Goal: Task Accomplishment & Management: Use online tool/utility

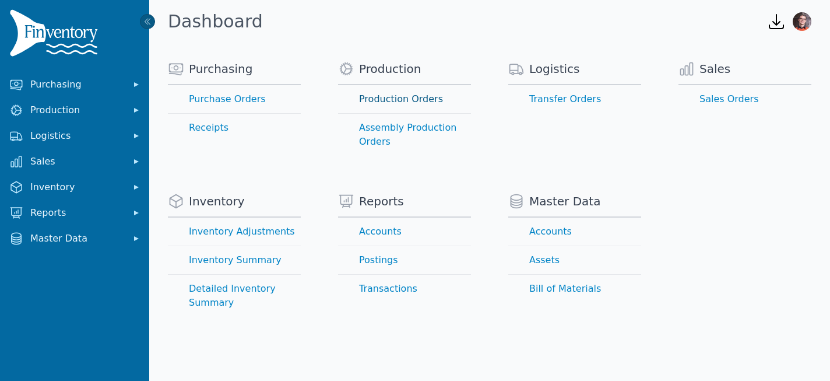
click at [371, 97] on link "Production Orders" at bounding box center [404, 99] width 133 height 28
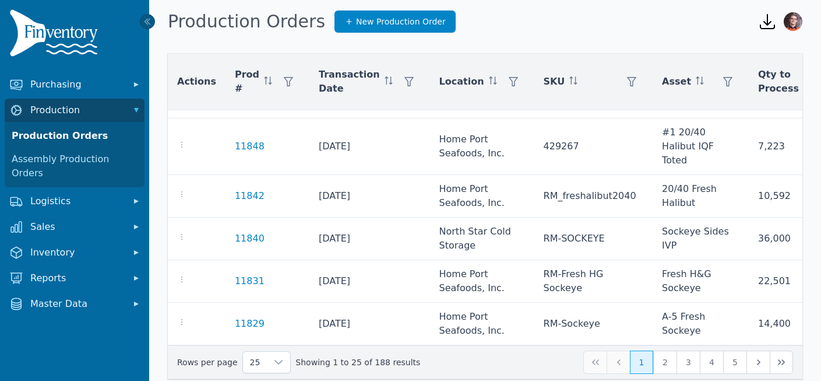
scroll to position [852, 0]
click at [664, 360] on button "2" at bounding box center [664, 361] width 23 height 23
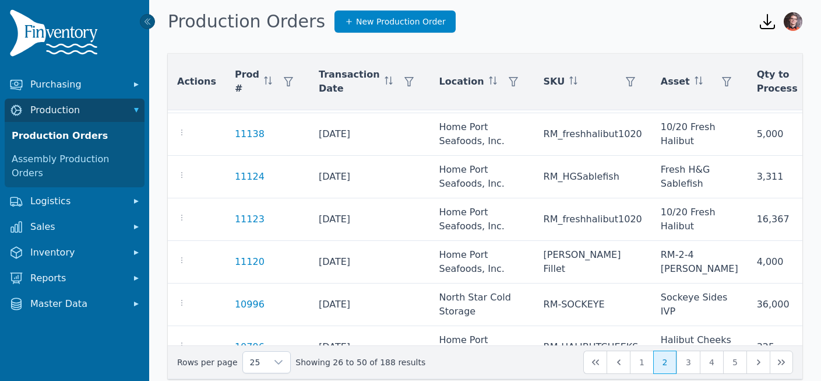
scroll to position [506, 0]
click at [707, 357] on button "4" at bounding box center [711, 361] width 23 height 23
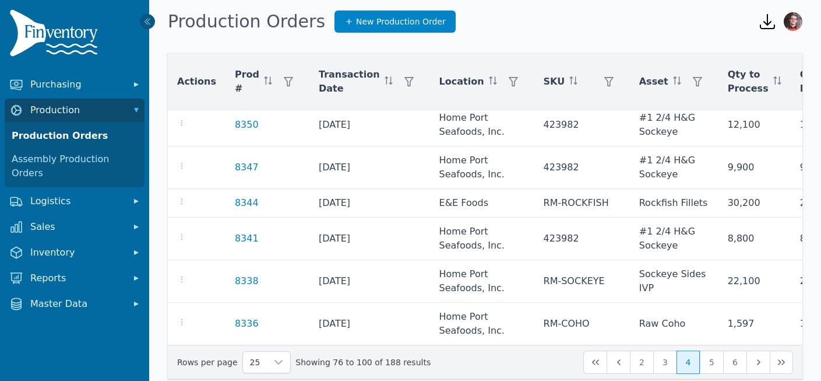
scroll to position [17, 0]
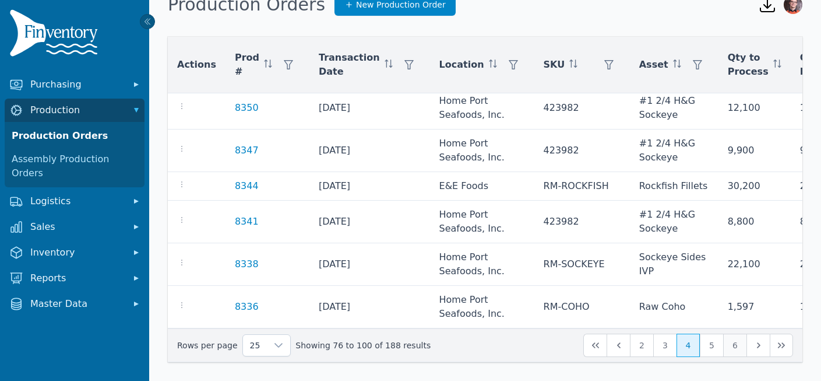
click at [741, 350] on button "6" at bounding box center [734, 344] width 23 height 23
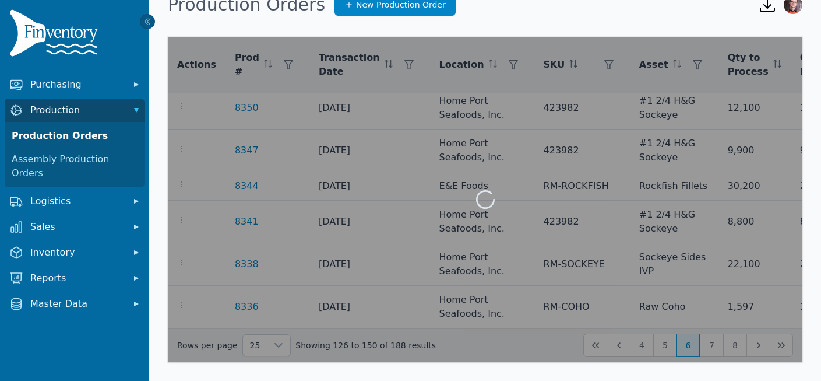
scroll to position [782, 0]
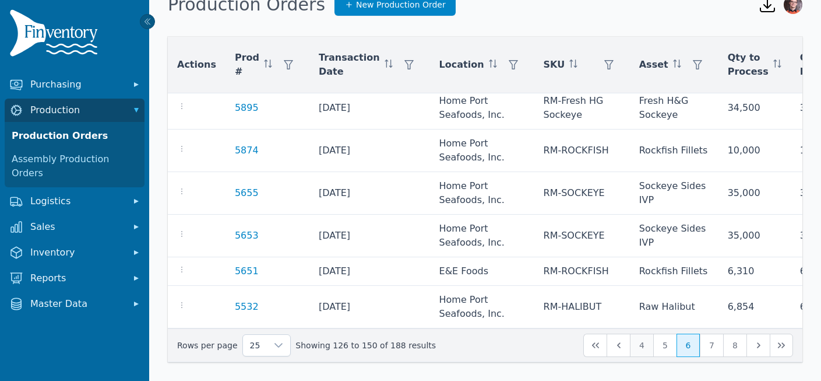
click at [644, 342] on button "4" at bounding box center [641, 344] width 23 height 23
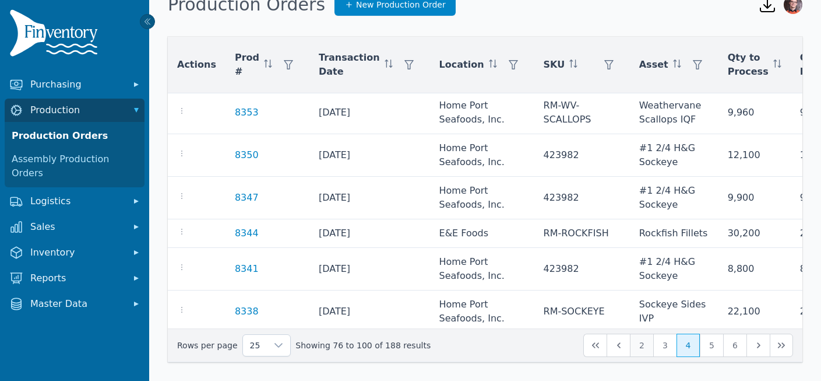
click at [644, 344] on button "2" at bounding box center [641, 344] width 23 height 23
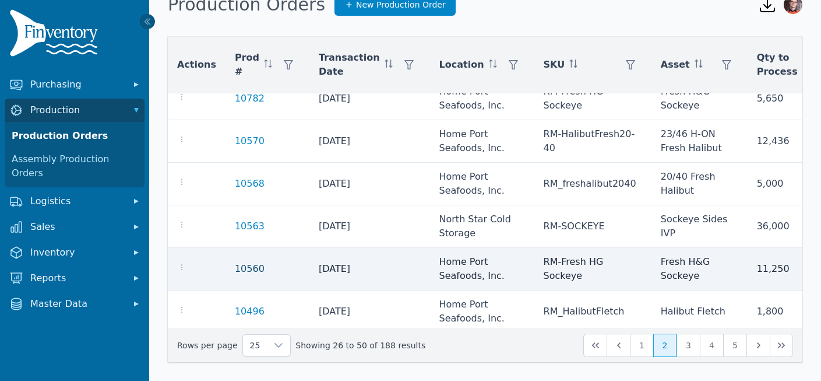
click at [249, 267] on link "10560" at bounding box center [250, 268] width 30 height 11
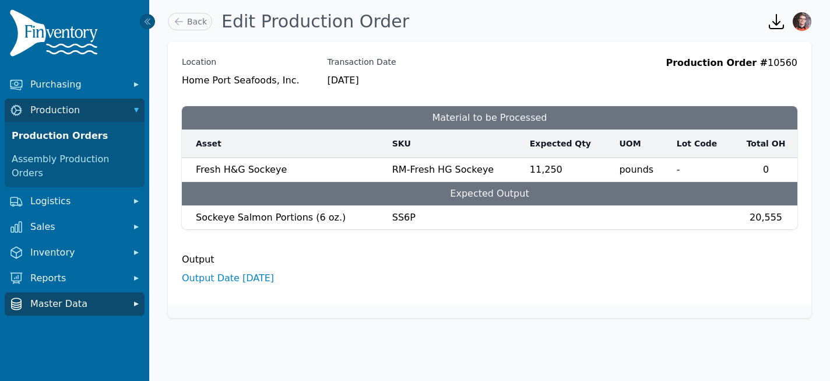
click at [49, 297] on span "Master Data" at bounding box center [76, 304] width 93 height 14
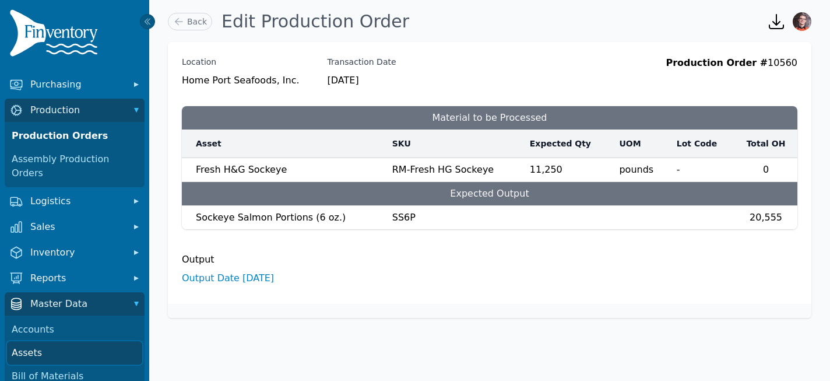
click at [33, 342] on link "Assets" at bounding box center [74, 352] width 135 height 23
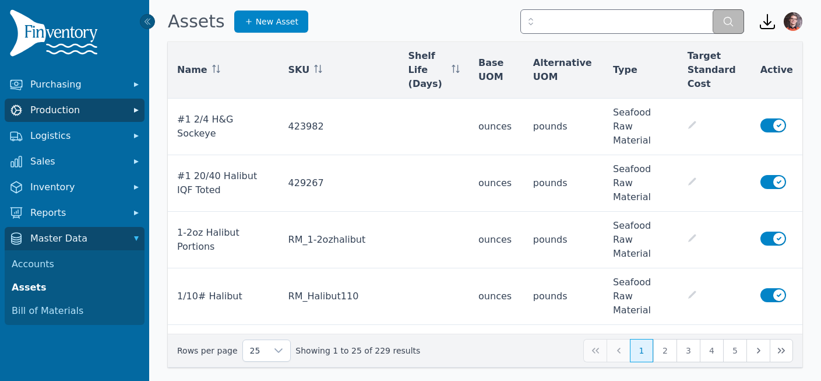
click at [58, 121] on button "Production" at bounding box center [75, 110] width 140 height 23
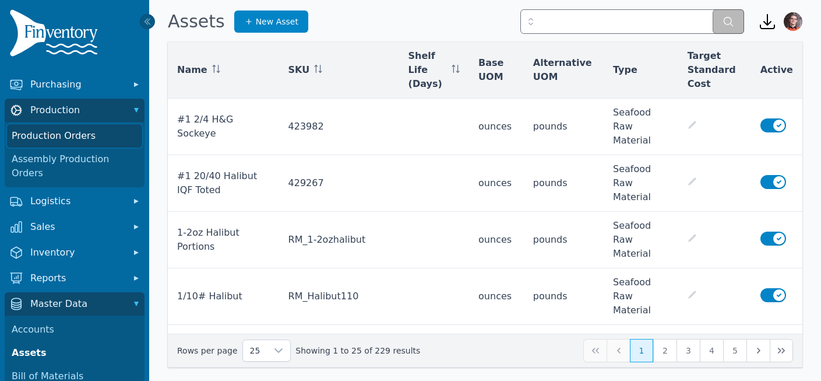
click at [61, 137] on link "Production Orders" at bounding box center [74, 135] width 135 height 23
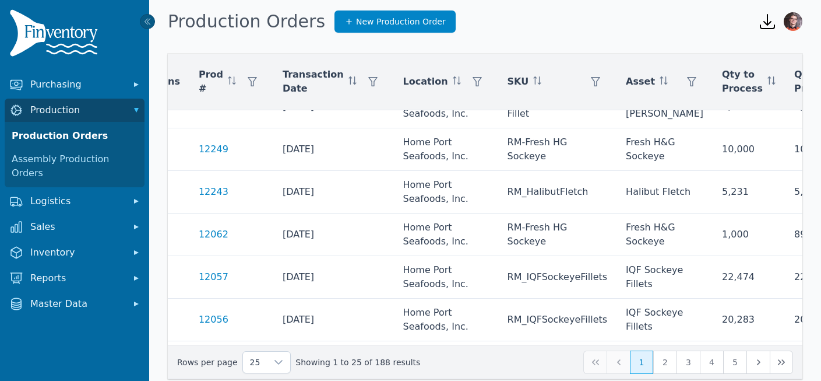
scroll to position [280, 0]
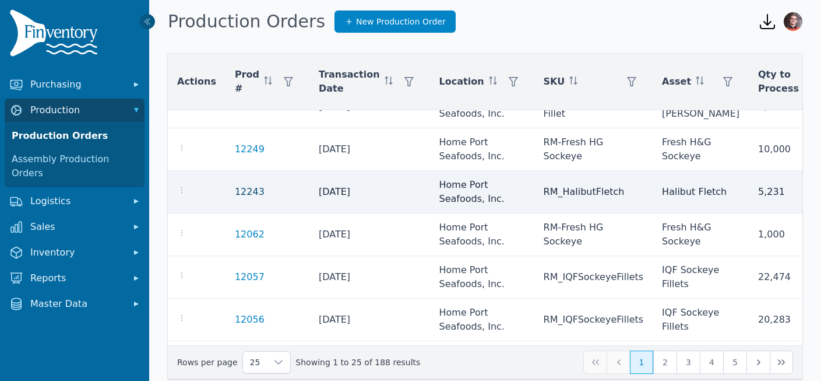
click at [244, 194] on link "12243" at bounding box center [250, 191] width 30 height 11
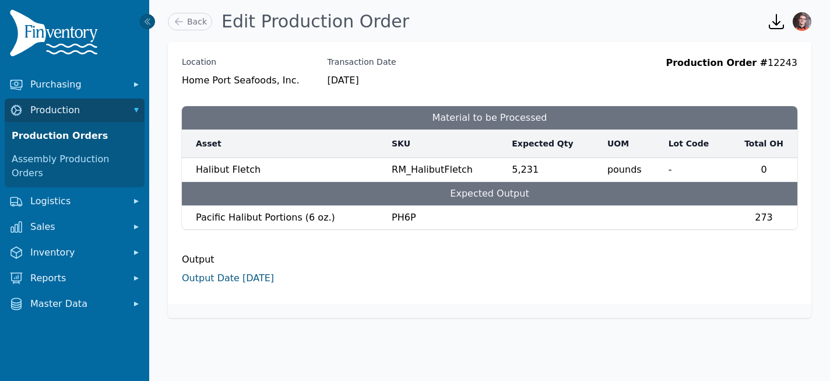
click at [246, 278] on link "Output Date [DATE]" at bounding box center [228, 277] width 92 height 11
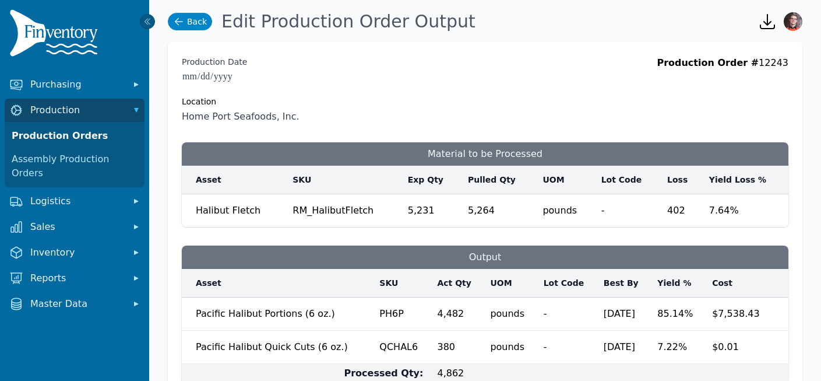
click at [199, 19] on link "Back" at bounding box center [190, 21] width 44 height 17
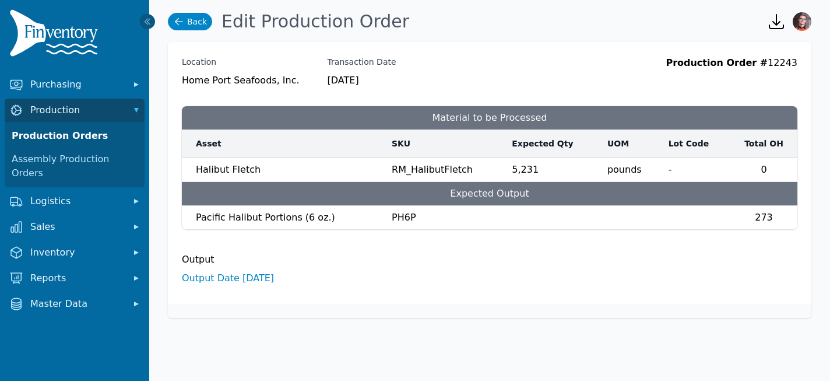
click at [203, 22] on link "Back" at bounding box center [190, 21] width 44 height 17
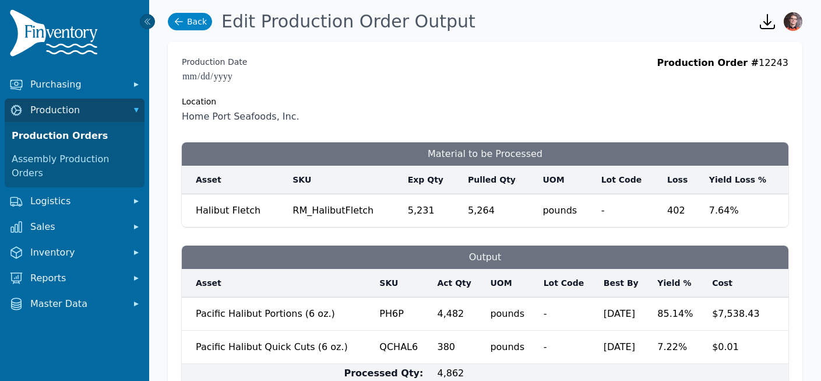
click at [195, 20] on link "Back" at bounding box center [190, 21] width 44 height 17
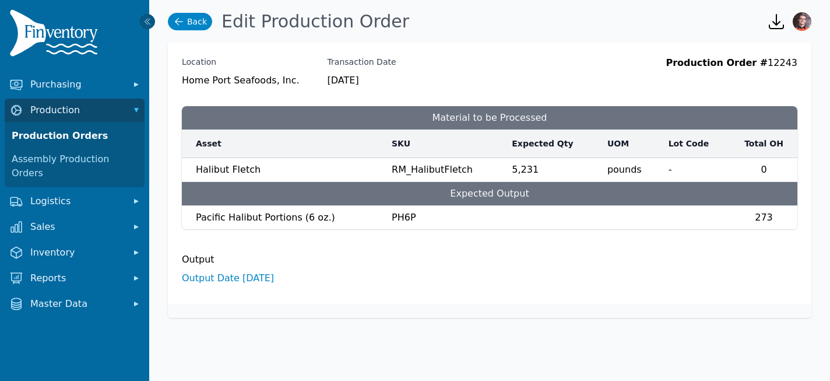
click at [199, 26] on link "Back" at bounding box center [190, 21] width 44 height 17
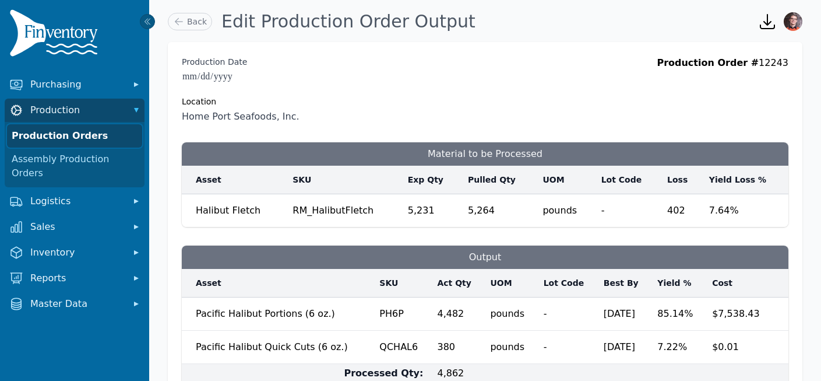
click at [80, 142] on link "Production Orders" at bounding box center [74, 135] width 135 height 23
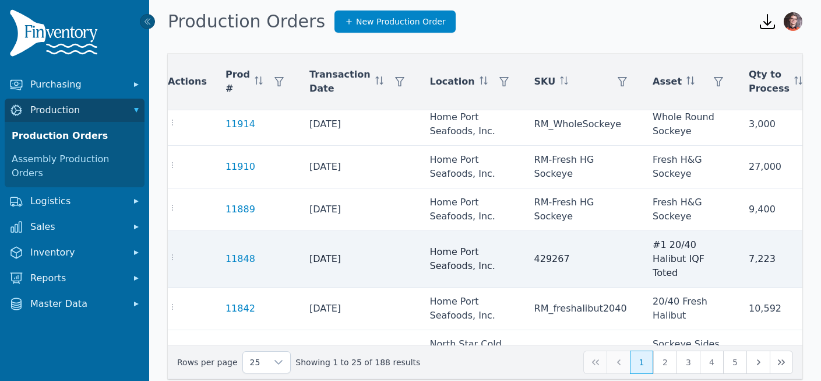
scroll to position [730, 0]
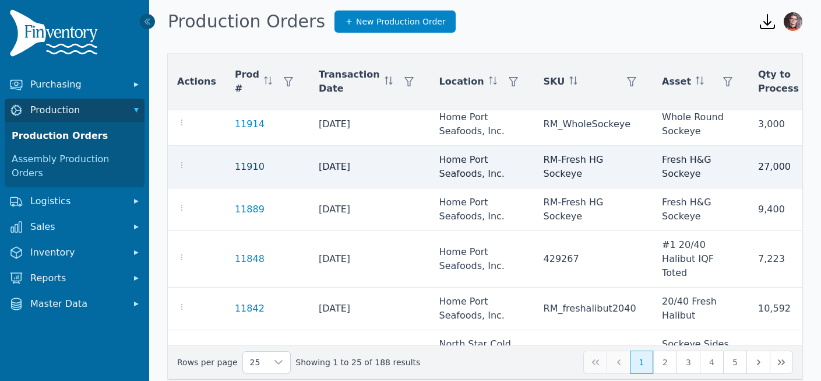
click at [235, 166] on link "11910" at bounding box center [250, 166] width 30 height 11
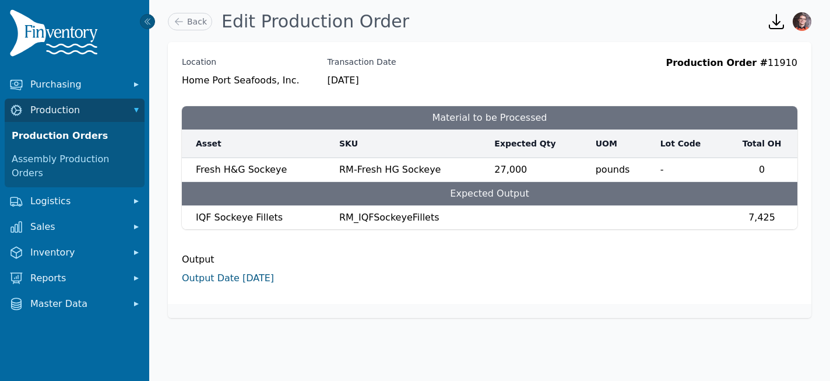
click at [244, 279] on link "Output Date [DATE]" at bounding box center [228, 277] width 92 height 11
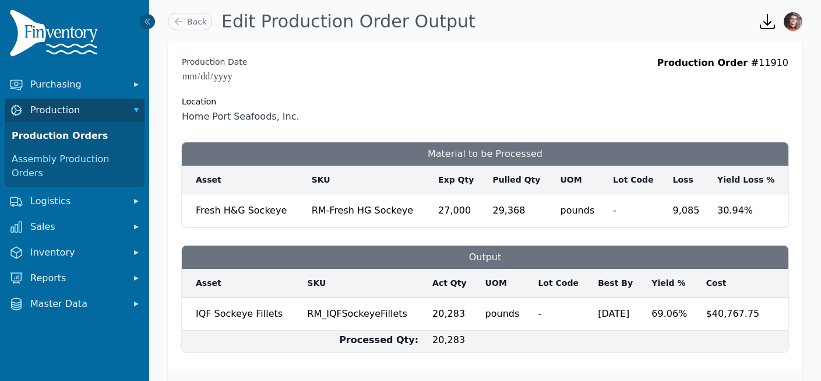
click at [775, 64] on div "Production Order # 11910" at bounding box center [723, 90] width 132 height 68
copy div "11910"
